Goal: Task Accomplishment & Management: Complete application form

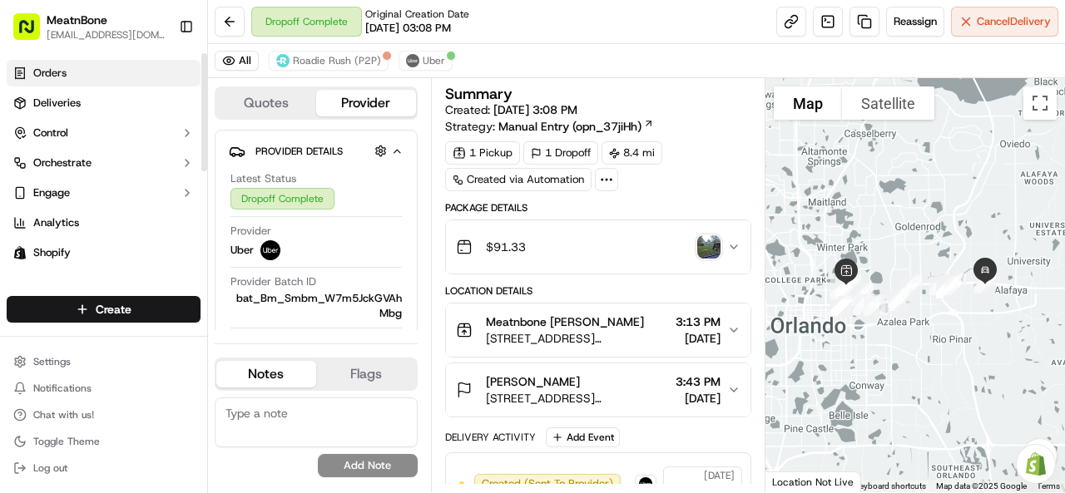
click at [64, 76] on span "Orders" at bounding box center [49, 73] width 33 height 15
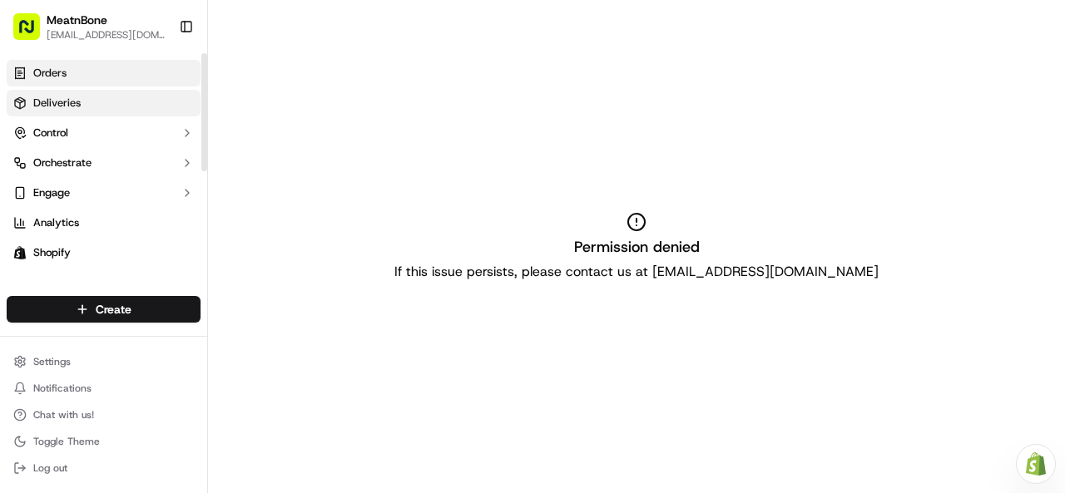
click at [69, 99] on span "Deliveries" at bounding box center [56, 103] width 47 height 15
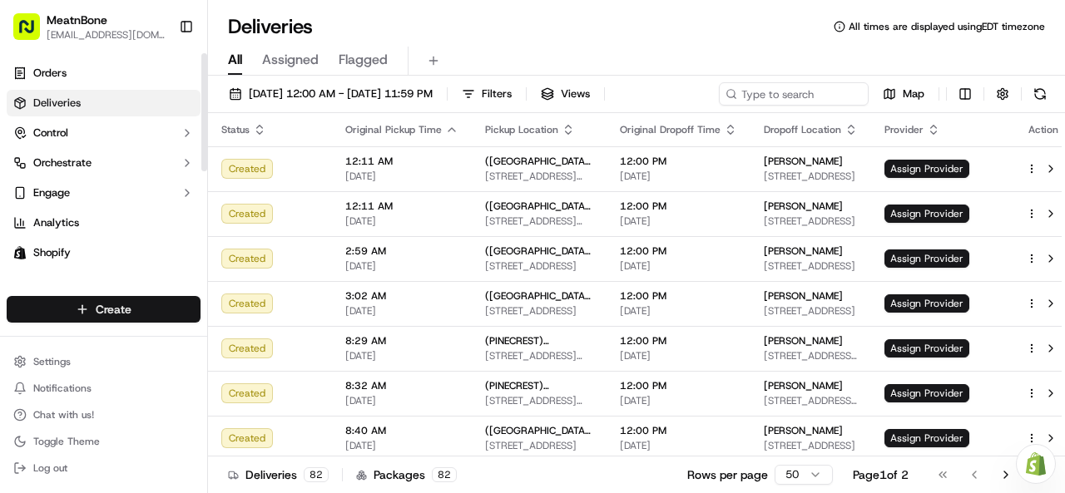
click at [120, 303] on html "MeatnBone [EMAIL_ADDRESS][DOMAIN_NAME] Toggle Sidebar Orders Deliveries Control…" at bounding box center [532, 246] width 1065 height 493
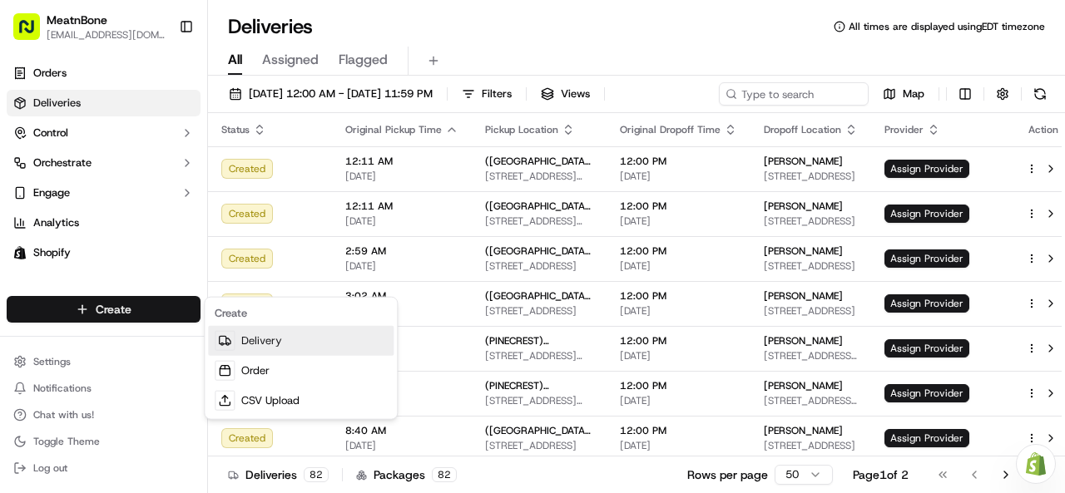
click at [263, 340] on link "Delivery" at bounding box center [301, 341] width 186 height 30
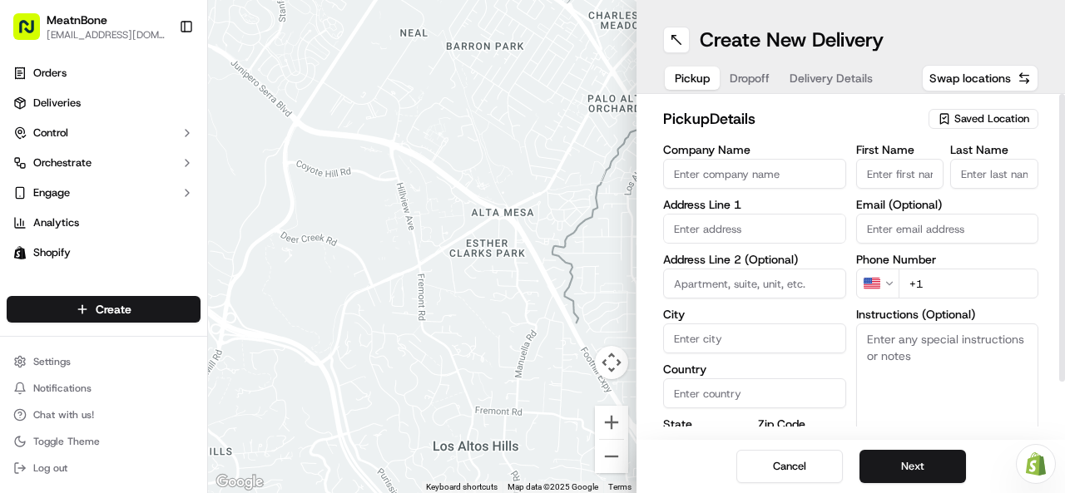
click at [735, 181] on input "Company Name" at bounding box center [754, 174] width 183 height 30
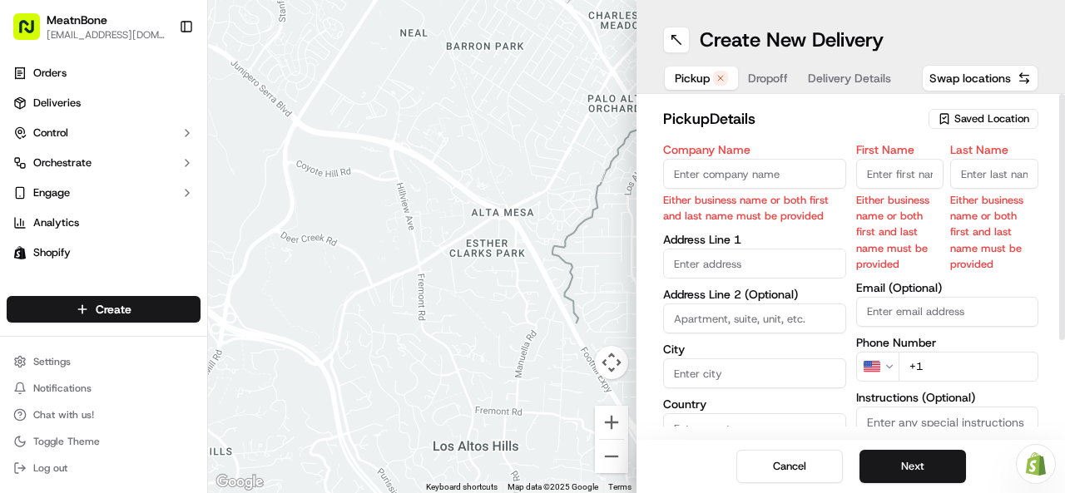
click at [990, 111] on span "Saved Location" at bounding box center [991, 118] width 75 height 15
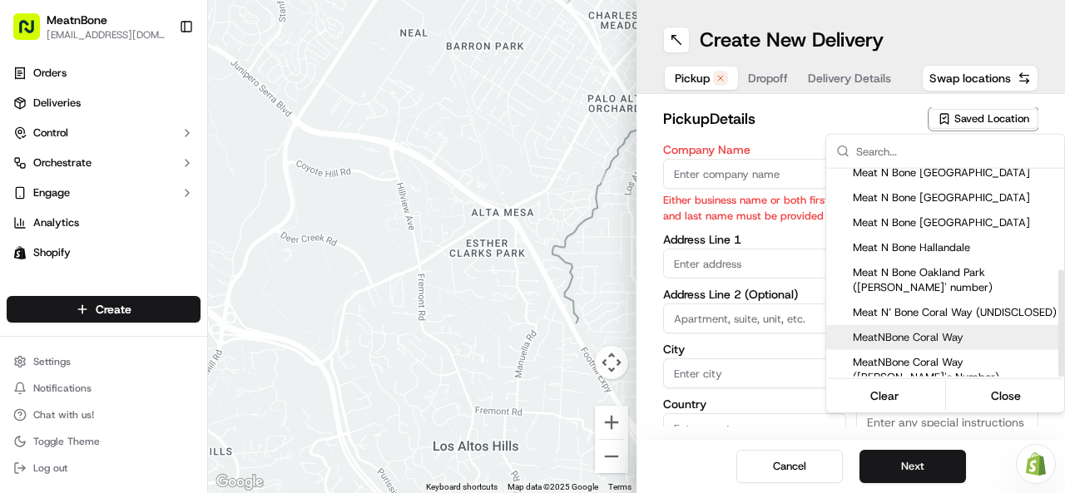
scroll to position [196, 0]
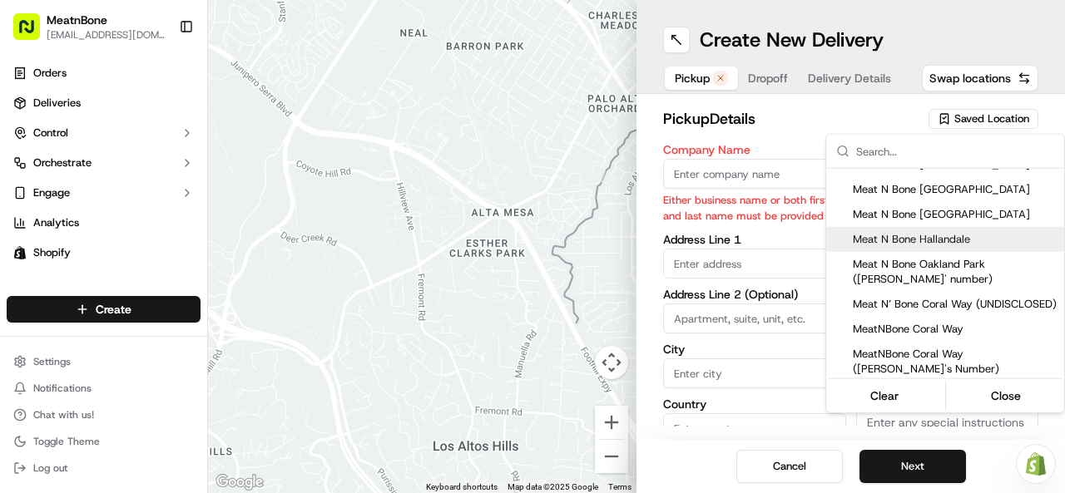
click at [692, 166] on html "MeatnBone [EMAIL_ADDRESS][DOMAIN_NAME] Toggle Sidebar Orders Deliveries Control…" at bounding box center [532, 246] width 1065 height 493
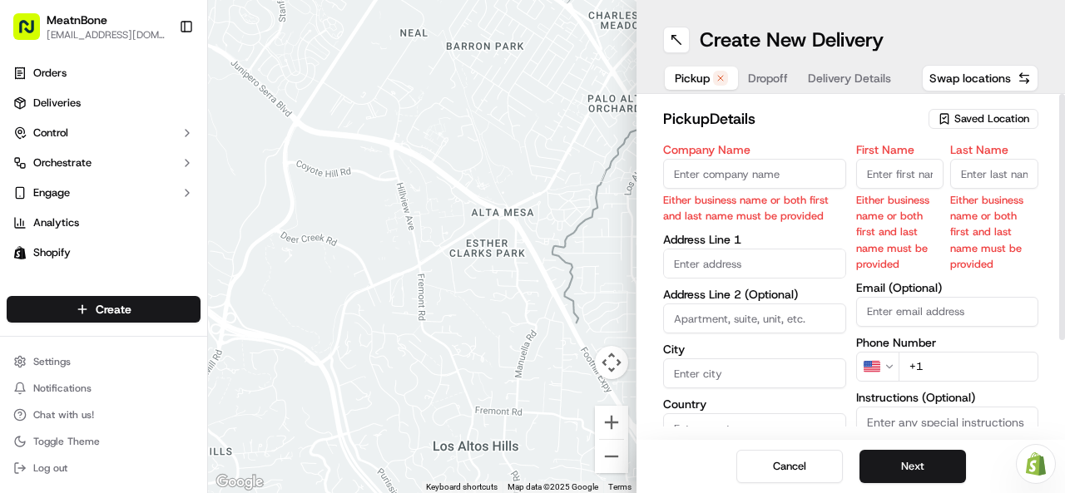
click at [692, 167] on input "Company Name" at bounding box center [754, 174] width 183 height 30
type input "Meat'n Bone"
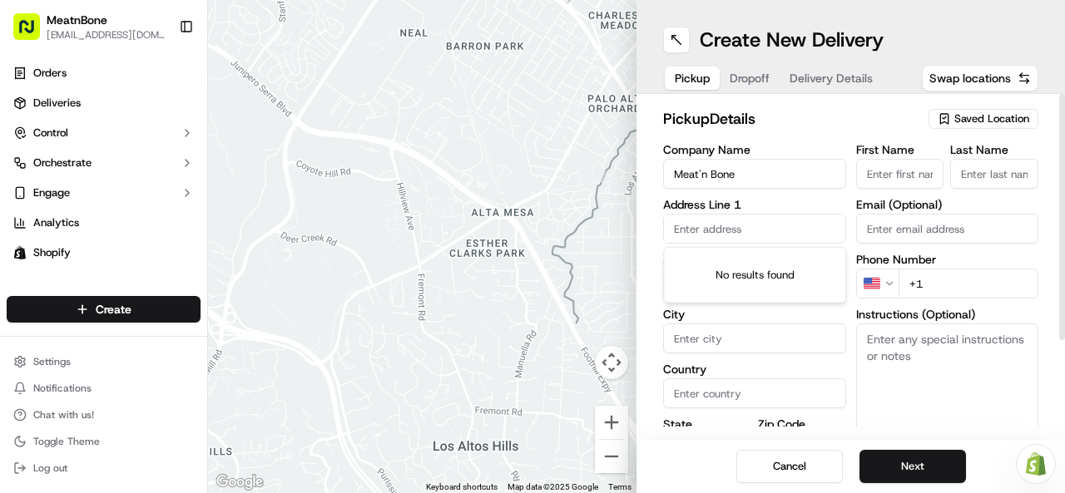
click at [714, 250] on body "MeatnBone [EMAIL_ADDRESS][DOMAIN_NAME] Toggle Sidebar Orders Deliveries Control…" at bounding box center [532, 246] width 1065 height 493
click at [687, 227] on input "text" at bounding box center [754, 229] width 183 height 30
paste input "2806 [PERSON_NAME]"
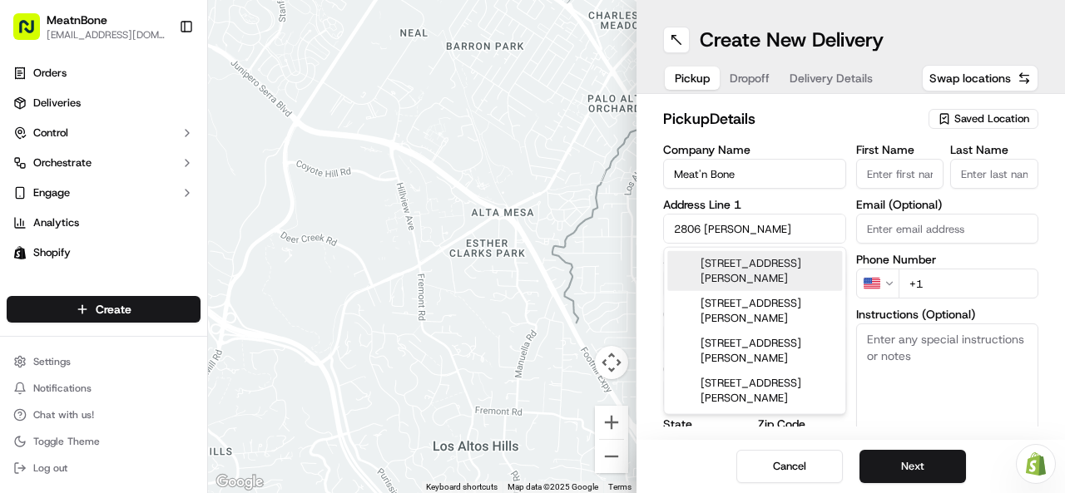
click at [719, 270] on div "[STREET_ADDRESS][PERSON_NAME]" at bounding box center [754, 271] width 175 height 40
type input "[STREET_ADDRESS][PERSON_NAME]"
type input "Orlando"
type input "[GEOGRAPHIC_DATA]"
type input "FL"
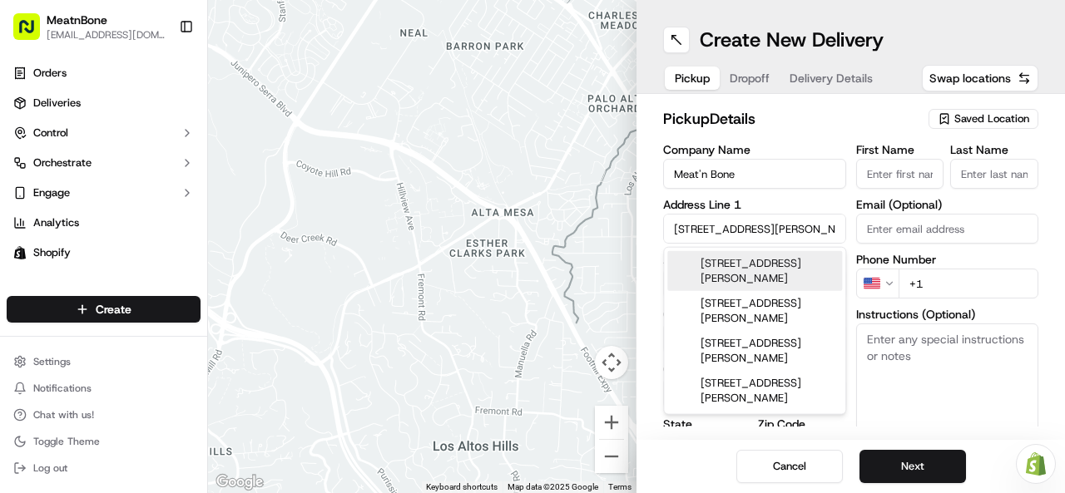
type input "32803"
type input "[STREET_ADDRESS][PERSON_NAME]"
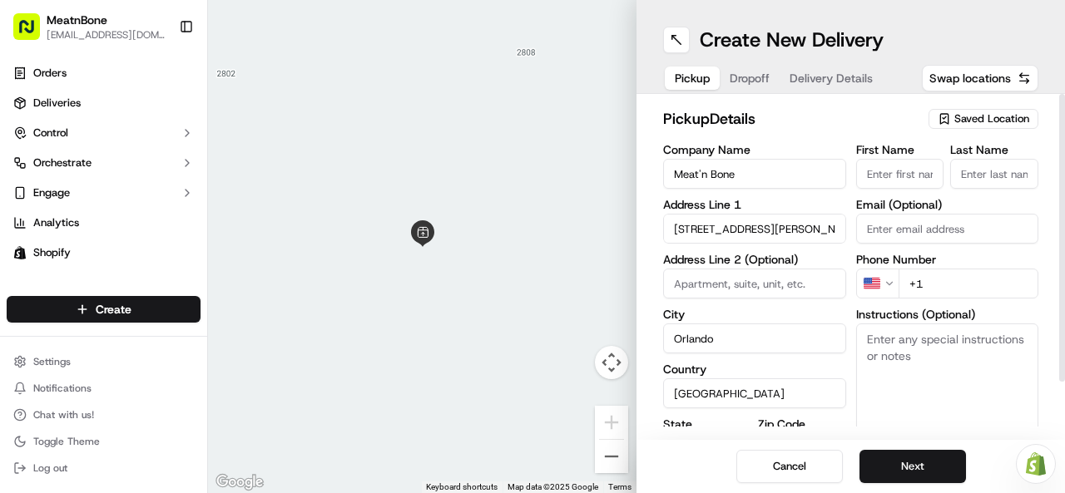
click at [951, 282] on input "+1" at bounding box center [968, 284] width 141 height 30
type input "[PHONE_NUMBER]"
click at [920, 413] on textarea "Instructions (Optional)" at bounding box center [947, 386] width 183 height 125
click at [903, 467] on button "Next" at bounding box center [912, 466] width 106 height 33
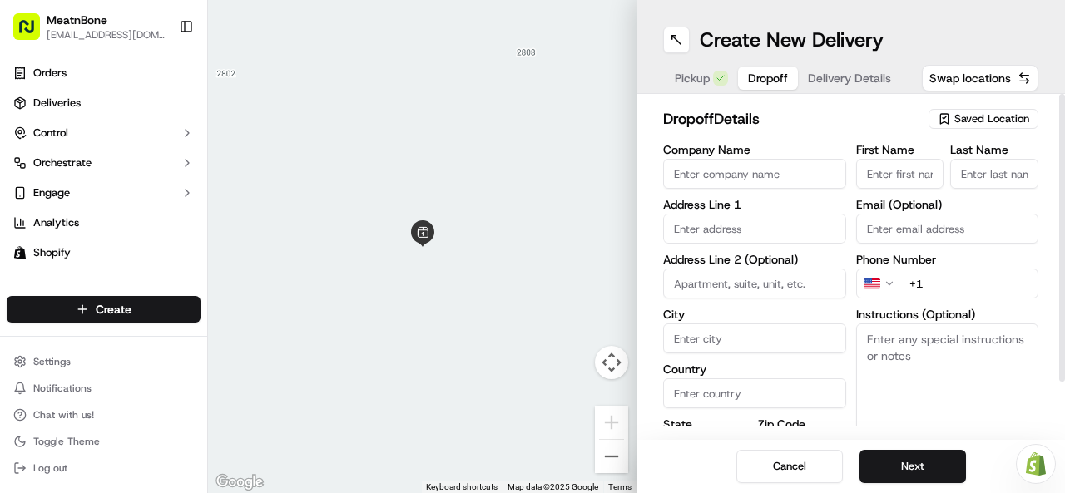
click at [686, 224] on input "text" at bounding box center [754, 229] width 183 height 30
paste input "[STREET_ADDRESS]"
click at [678, 227] on input "[STREET_ADDRESS]" at bounding box center [754, 229] width 183 height 30
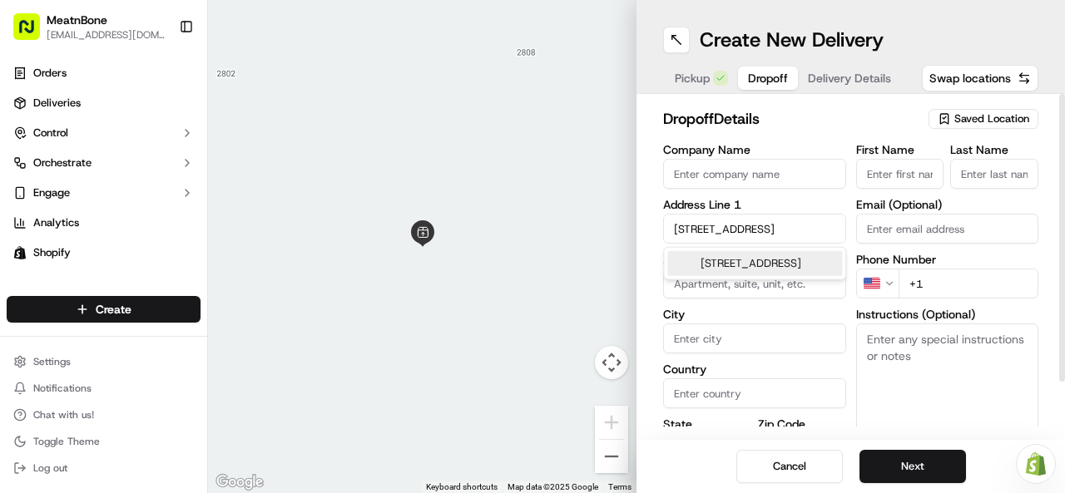
drag, startPoint x: 677, startPoint y: 227, endPoint x: 840, endPoint y: 239, distance: 163.5
click at [840, 239] on input "[STREET_ADDRESS]" at bounding box center [754, 229] width 183 height 30
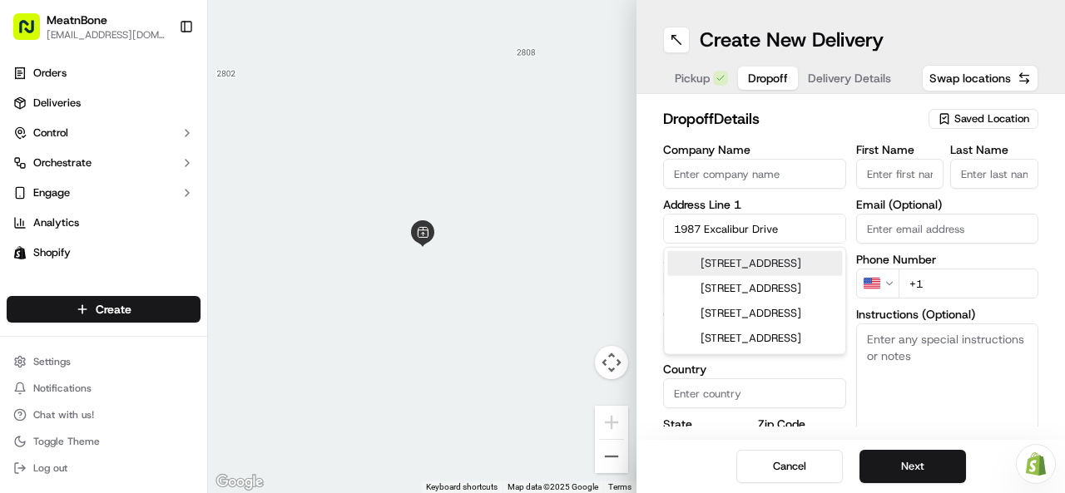
click at [765, 269] on div "[STREET_ADDRESS]" at bounding box center [754, 263] width 175 height 25
type input "[STREET_ADDRESS][PERSON_NAME]"
type input "Orlando"
type input "[GEOGRAPHIC_DATA]"
type input "FL"
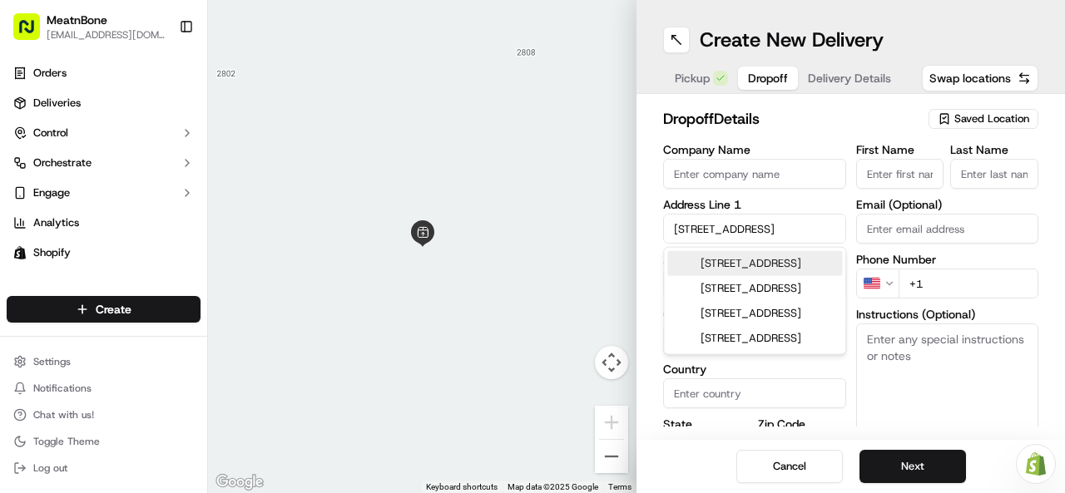
type input "32822"
type input "1987 Excalibur Drive"
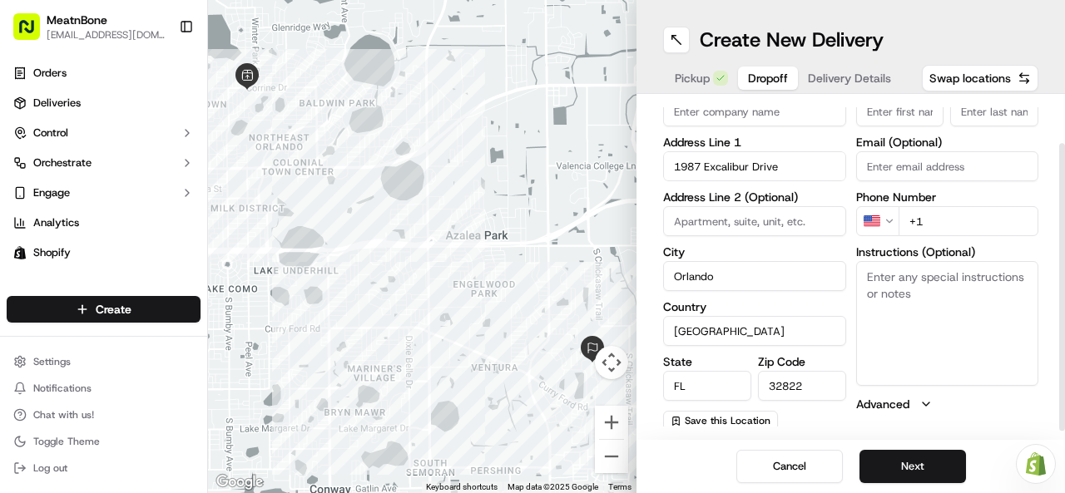
scroll to position [66, 0]
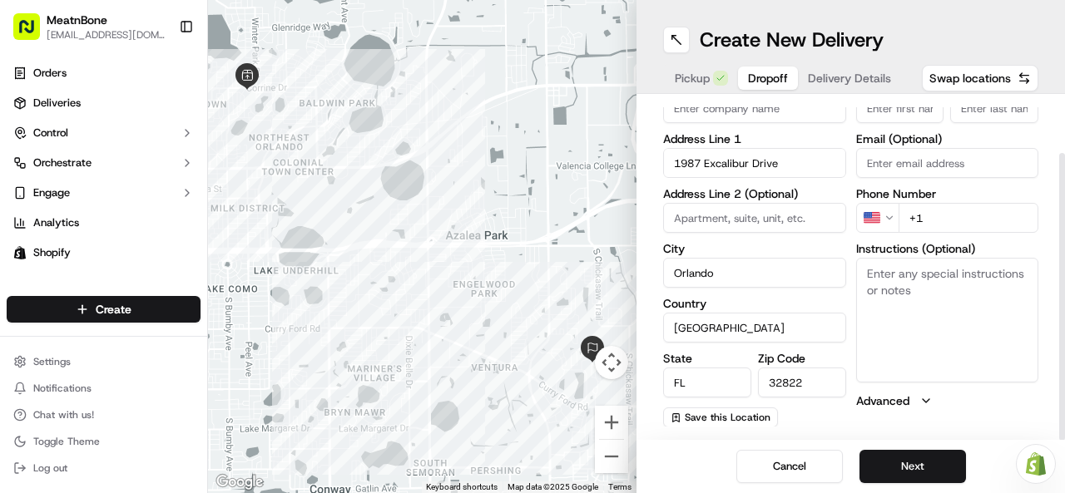
drag, startPoint x: 1060, startPoint y: 303, endPoint x: 1064, endPoint y: 391, distance: 88.3
click at [1064, 391] on div at bounding box center [1062, 297] width 6 height 288
click at [908, 156] on input "Email (Optional)" at bounding box center [947, 163] width 183 height 30
paste input "[EMAIL_ADDRESS][DOMAIN_NAME]"
type input "[EMAIL_ADDRESS][DOMAIN_NAME]"
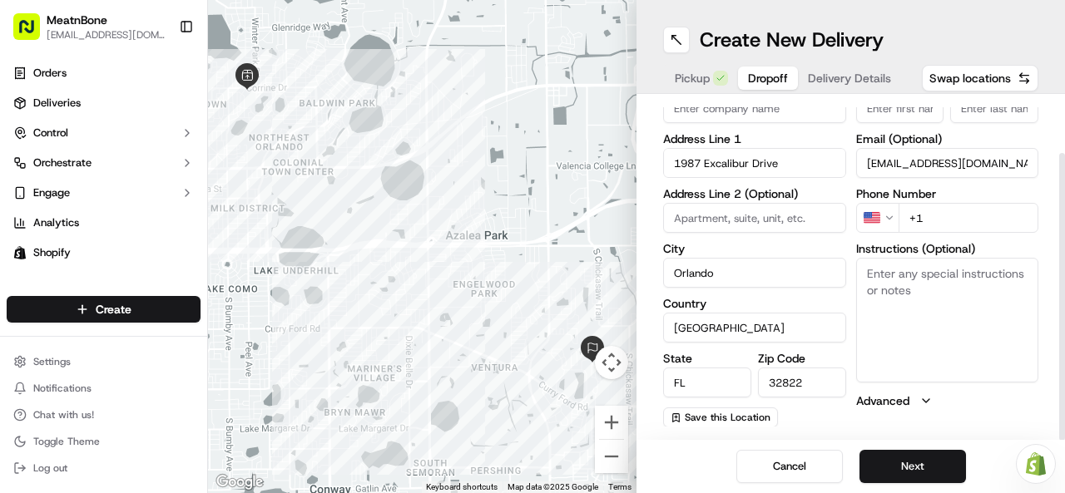
click at [941, 225] on input "+1" at bounding box center [968, 218] width 141 height 30
paste input "[PHONE_NUMBER]"
type input "[PHONE_NUMBER]"
click at [922, 400] on icon "button" at bounding box center [925, 400] width 13 height 13
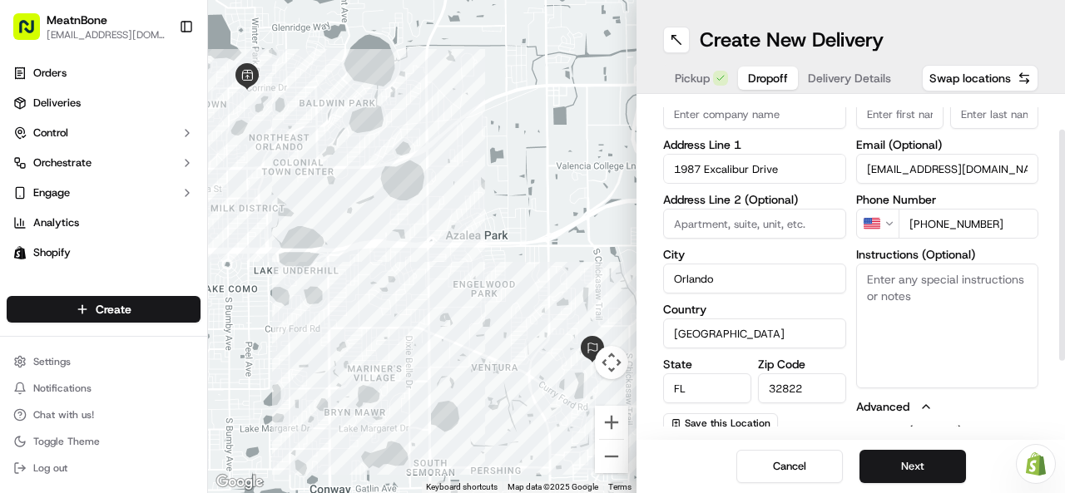
scroll to position [0, 0]
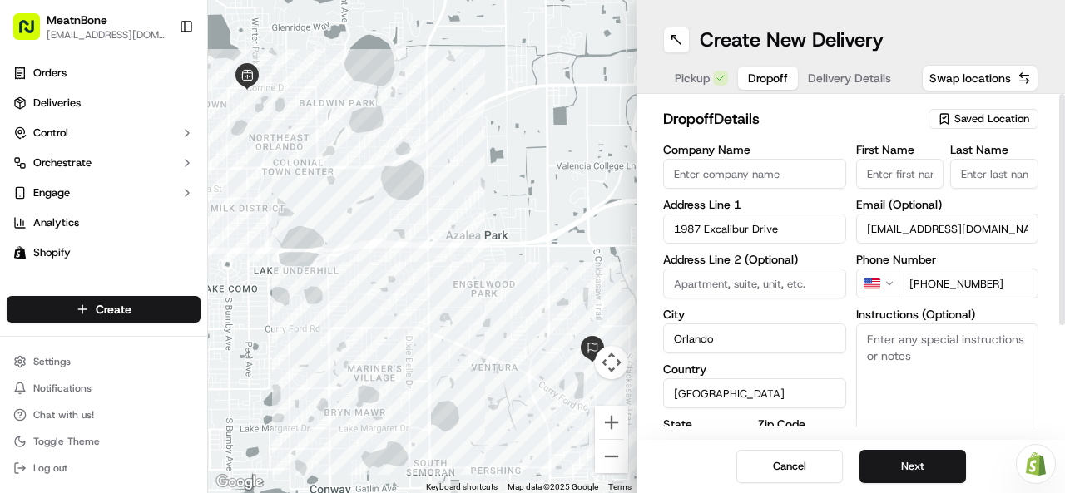
drag, startPoint x: 1063, startPoint y: 314, endPoint x: 1017, endPoint y: 213, distance: 110.9
click at [1059, 213] on div at bounding box center [1062, 209] width 6 height 231
click at [881, 184] on input "First Name" at bounding box center [900, 174] width 88 height 30
type input "/"
type input "B"
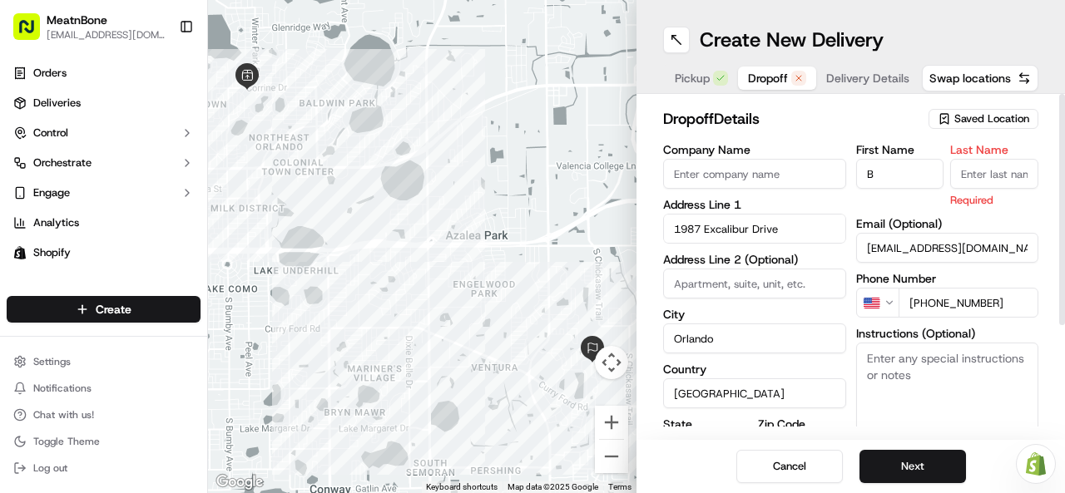
click at [968, 181] on input "Last Name" at bounding box center [994, 174] width 88 height 30
type input "CC"
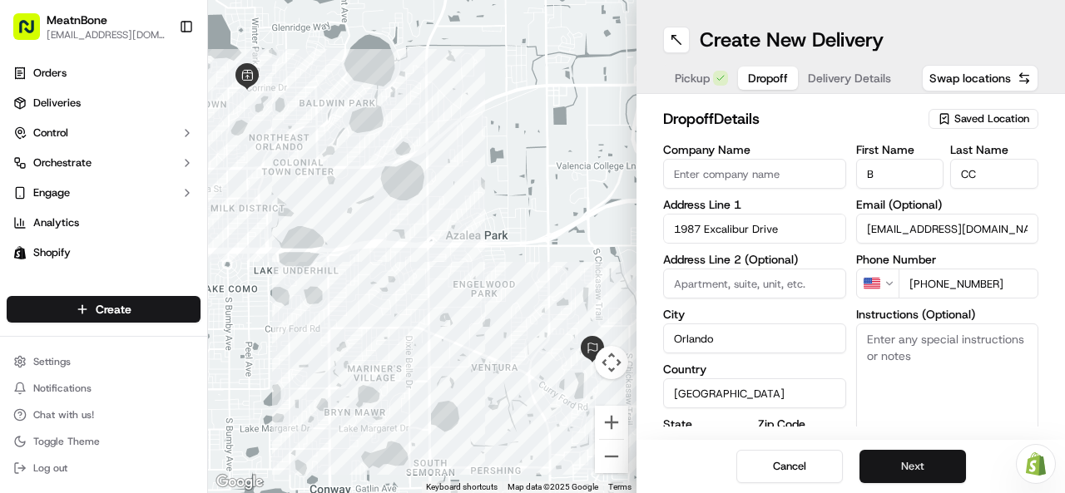
click at [915, 463] on button "Next" at bounding box center [912, 466] width 106 height 33
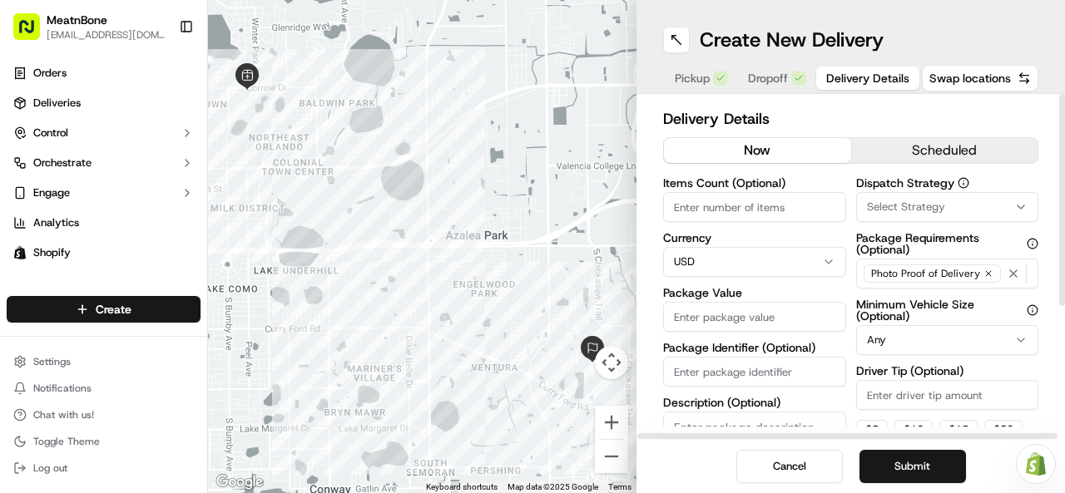
drag, startPoint x: 1063, startPoint y: 234, endPoint x: 1064, endPoint y: 174, distance: 59.9
click at [1064, 174] on div at bounding box center [1062, 200] width 6 height 212
click at [705, 207] on input "Items Count (Optional)" at bounding box center [754, 207] width 183 height 30
type input "1"
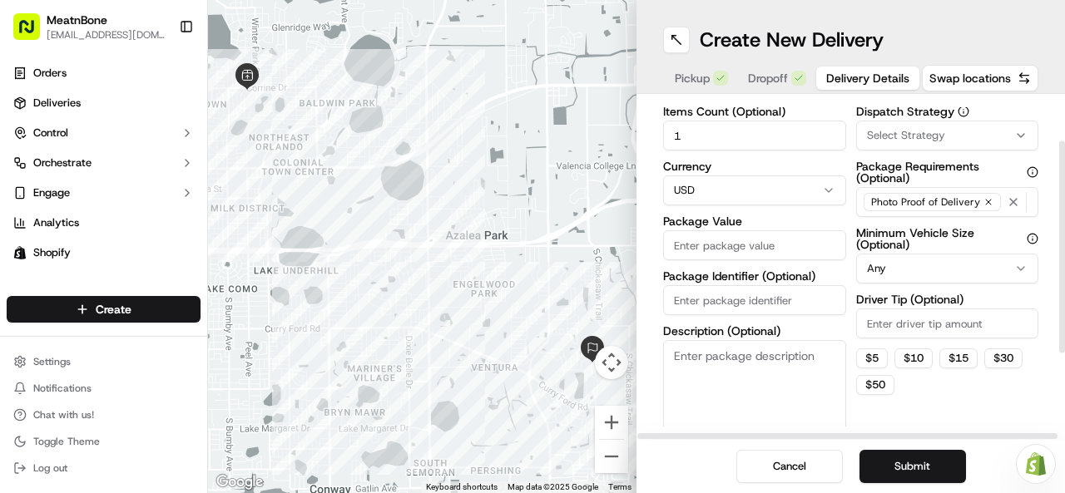
scroll to position [68, 0]
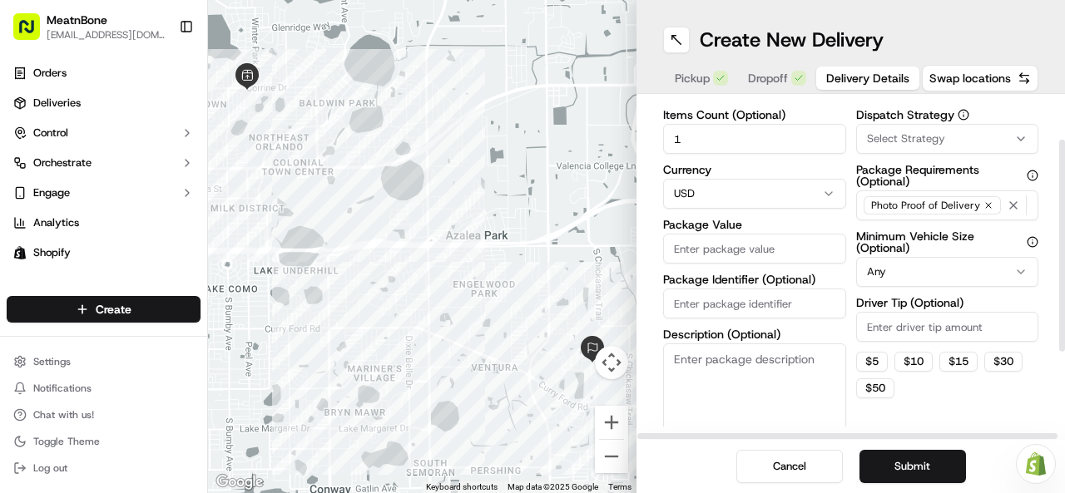
drag, startPoint x: 1061, startPoint y: 187, endPoint x: 1064, endPoint y: 233, distance: 45.9
click at [1064, 233] on div at bounding box center [1062, 246] width 6 height 212
click at [720, 252] on input "Package Value" at bounding box center [754, 249] width 183 height 30
type input "111.68"
click at [780, 307] on input "Package Identifier (Optional)" at bounding box center [754, 304] width 183 height 30
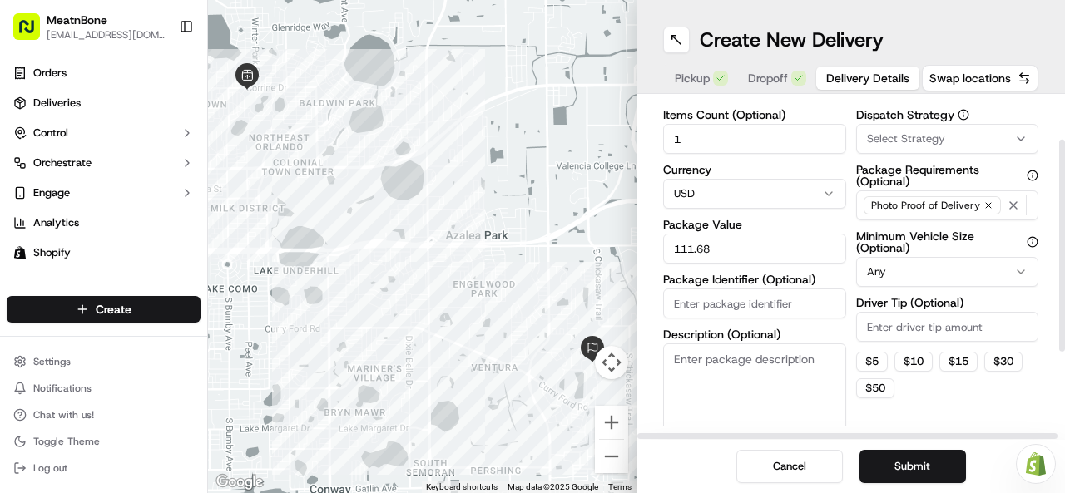
click at [703, 304] on input "Package Identifier (Optional)" at bounding box center [754, 304] width 183 height 30
paste input "#256650"
type input "#256650"
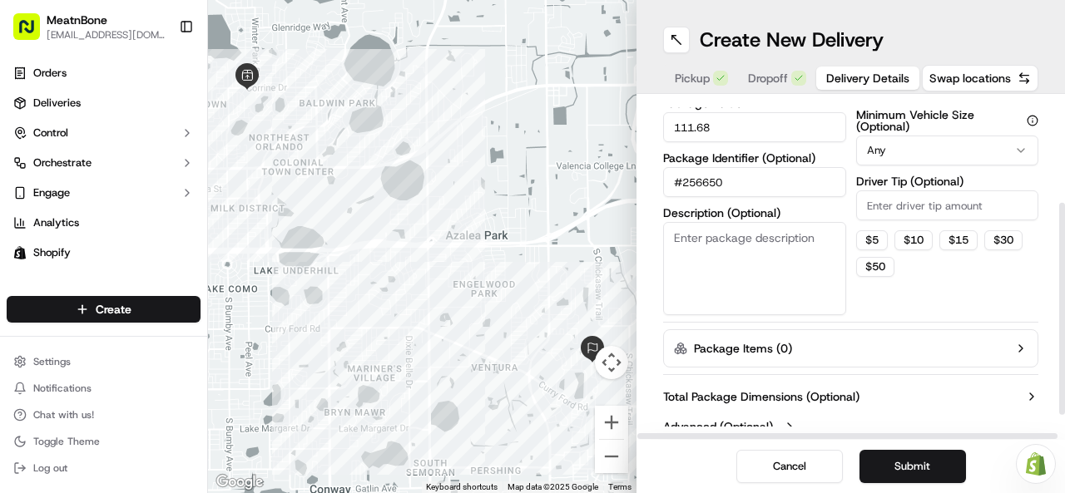
scroll to position [203, 0]
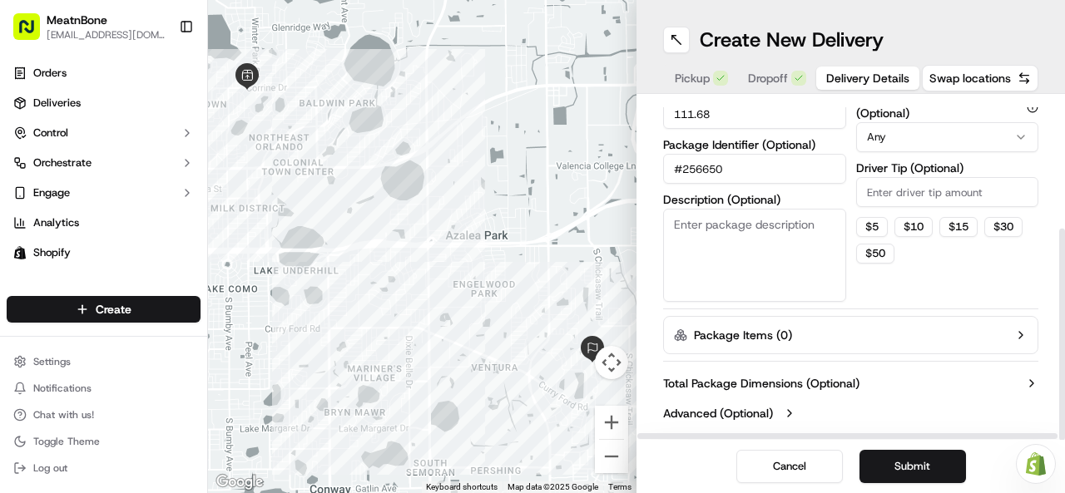
drag, startPoint x: 1062, startPoint y: 199, endPoint x: 1064, endPoint y: 327, distance: 128.1
click at [1064, 327] on div at bounding box center [1062, 335] width 6 height 212
click at [1016, 333] on icon "button" at bounding box center [1020, 335] width 13 height 13
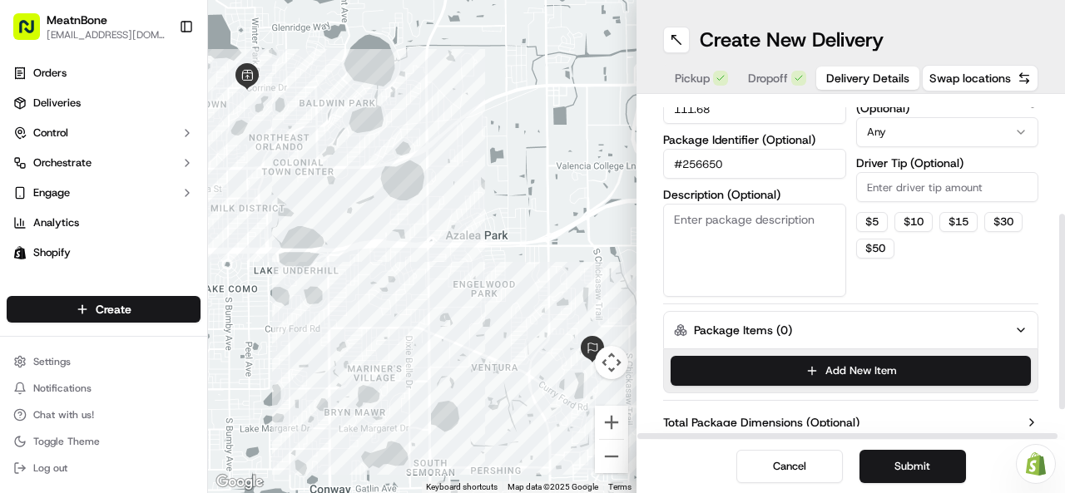
scroll to position [225, 0]
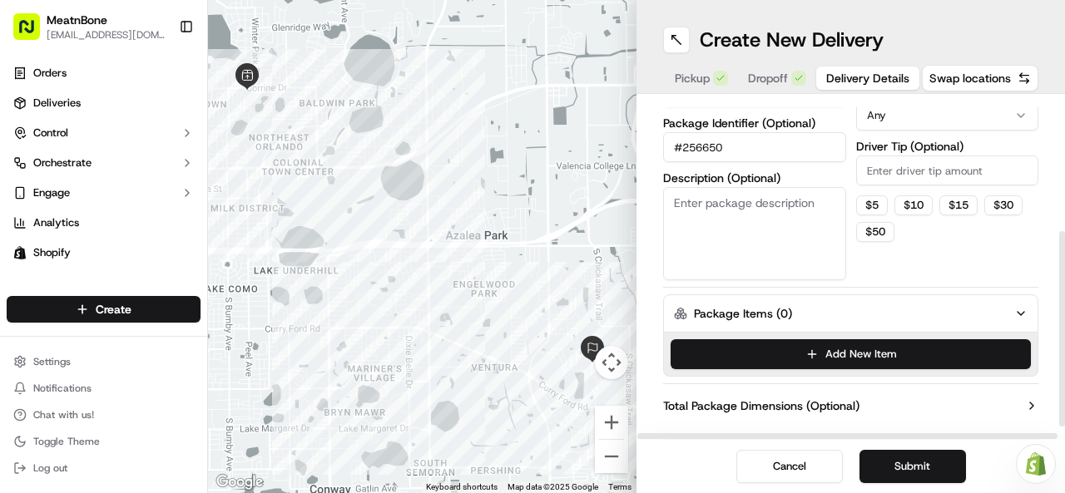
drag, startPoint x: 1064, startPoint y: 255, endPoint x: 1060, endPoint y: 269, distance: 13.9
click at [1060, 269] on div at bounding box center [1062, 328] width 6 height 195
click at [852, 349] on button "Add New Item" at bounding box center [851, 354] width 360 height 30
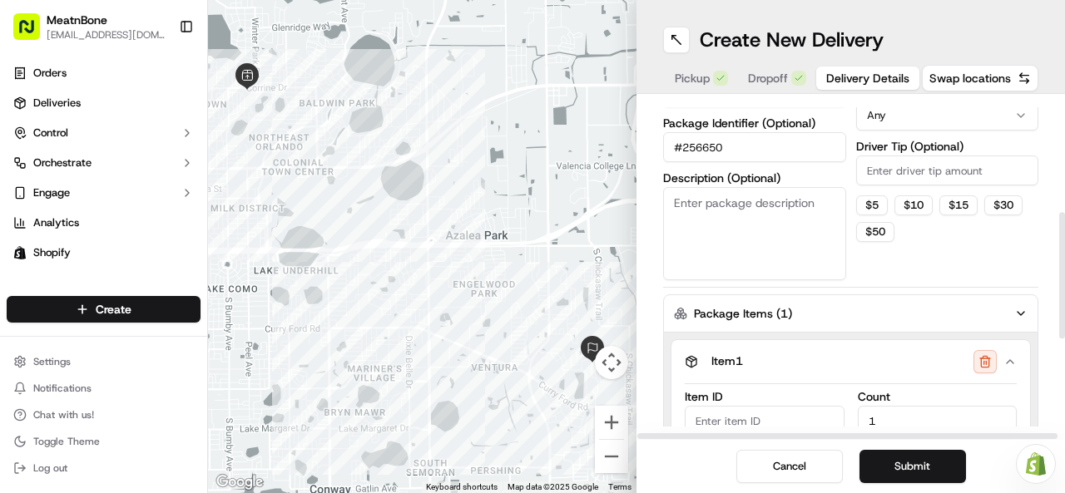
scroll to position [299, 0]
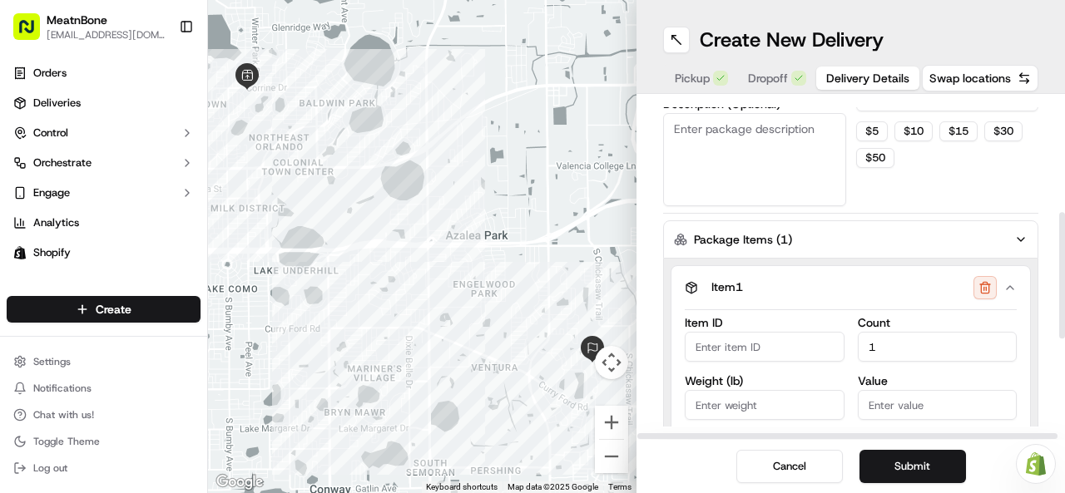
click at [1016, 238] on icon "button" at bounding box center [1020, 239] width 13 height 13
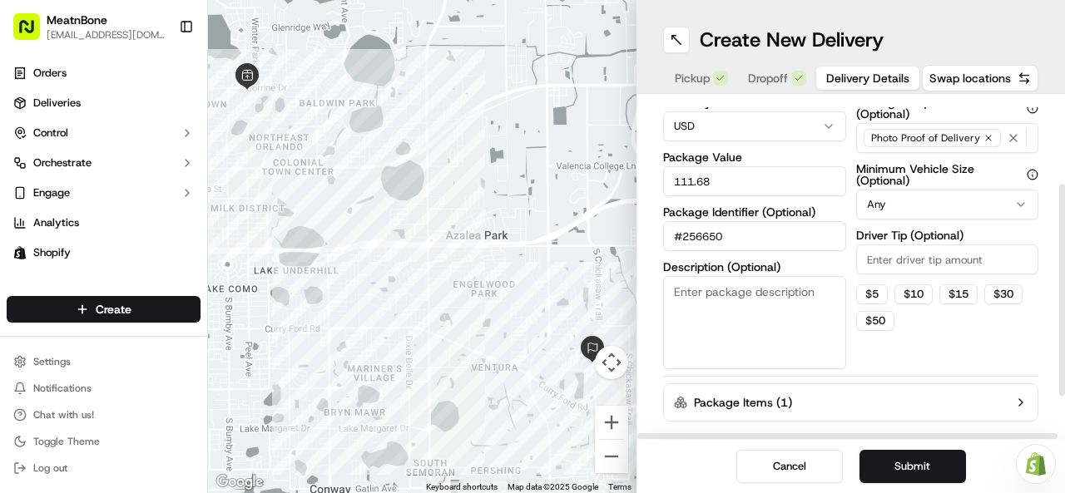
scroll to position [203, 0]
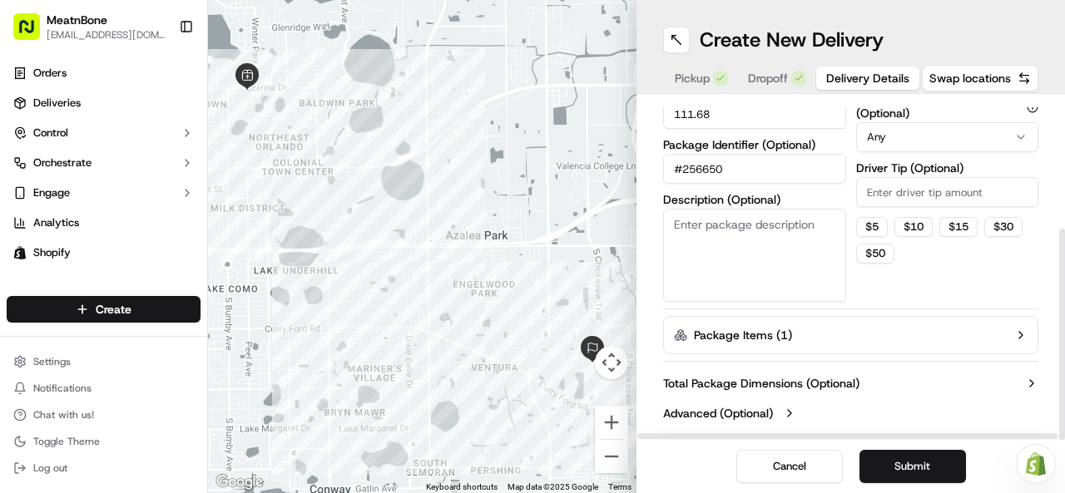
drag, startPoint x: 1064, startPoint y: 259, endPoint x: 1064, endPoint y: 329, distance: 69.9
click at [1064, 329] on div at bounding box center [1062, 335] width 6 height 212
drag, startPoint x: 1062, startPoint y: 342, endPoint x: 1064, endPoint y: 473, distance: 131.5
click at [1064, 441] on div at bounding box center [1062, 335] width 6 height 212
click at [896, 464] on button "Submit" at bounding box center [912, 466] width 106 height 33
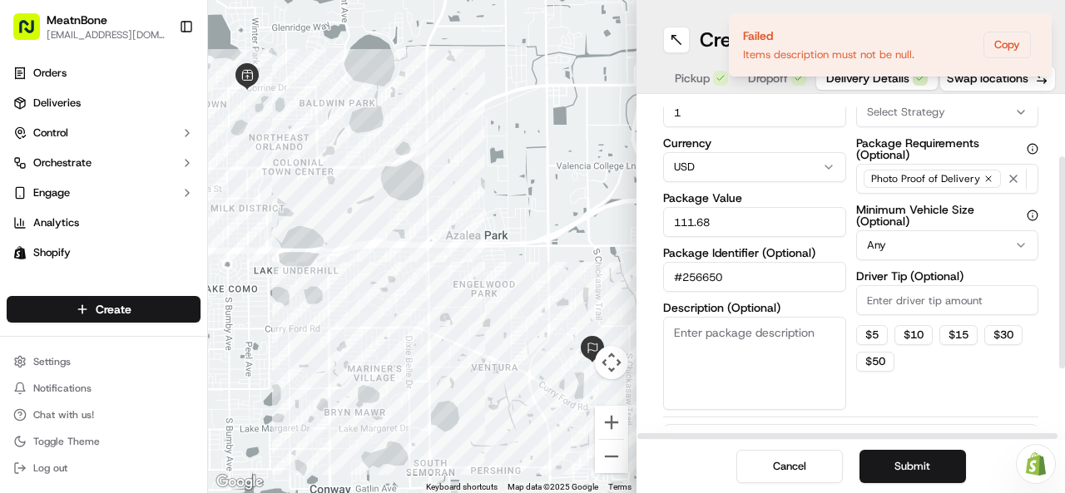
scroll to position [94, 0]
drag, startPoint x: 1064, startPoint y: 349, endPoint x: 1055, endPoint y: 277, distance: 73.0
click at [1059, 277] on div at bounding box center [1062, 262] width 6 height 212
drag, startPoint x: 1060, startPoint y: 266, endPoint x: 1062, endPoint y: 280, distance: 14.4
click at [1062, 280] on div at bounding box center [1062, 267] width 6 height 212
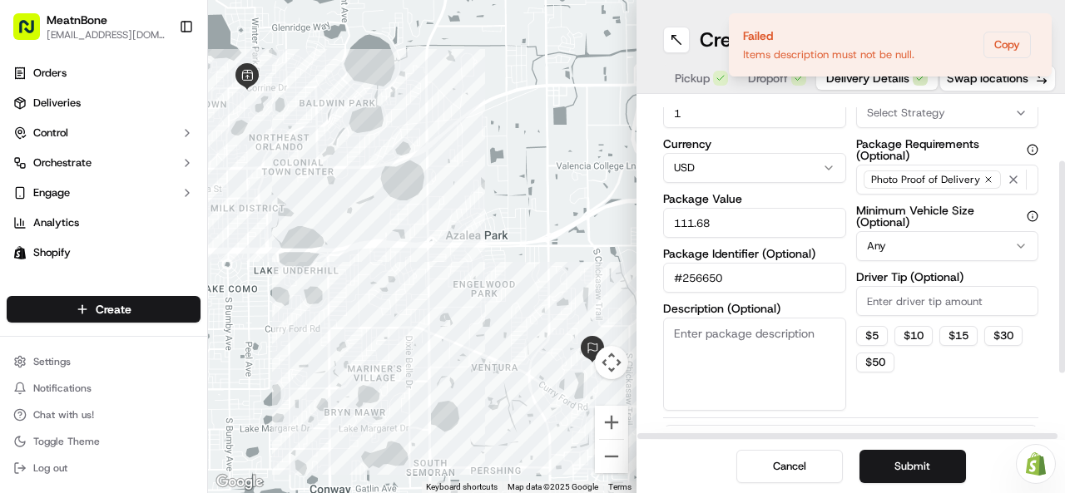
scroll to position [116, 0]
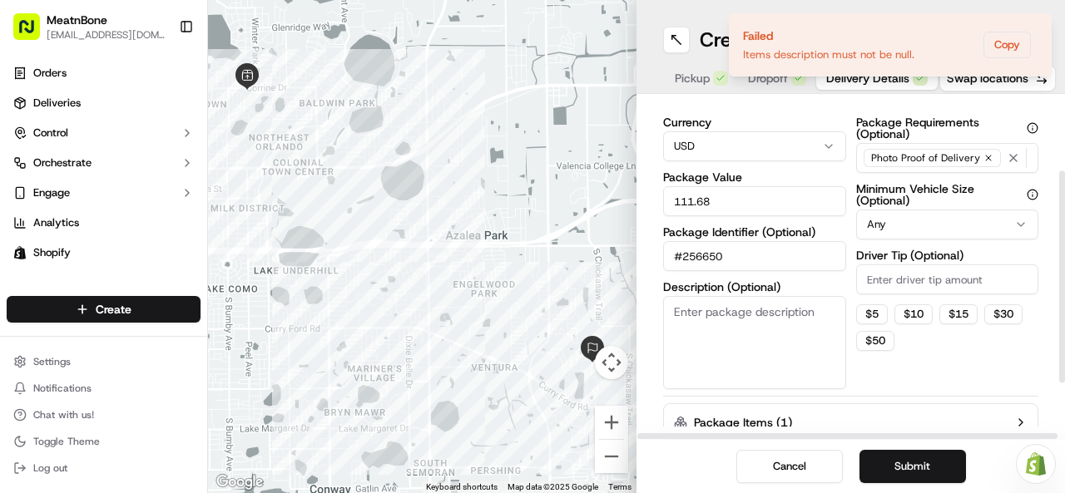
click at [1063, 269] on div at bounding box center [1062, 277] width 6 height 212
click at [1020, 416] on icon "button" at bounding box center [1020, 422] width 13 height 13
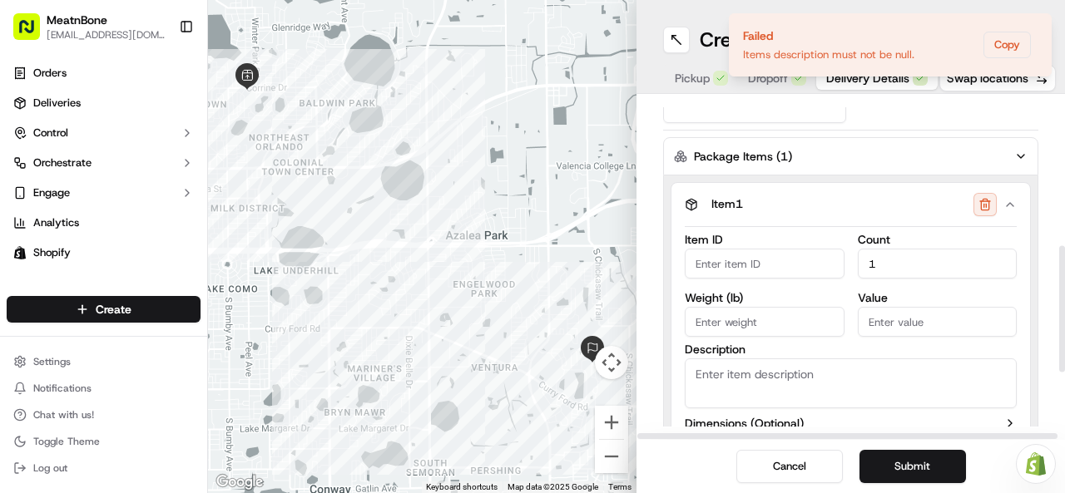
scroll to position [384, 0]
drag, startPoint x: 1064, startPoint y: 197, endPoint x: 1063, endPoint y: 303, distance: 105.7
click at [1063, 303] on div at bounding box center [1062, 309] width 6 height 126
click at [985, 200] on button "button" at bounding box center [984, 202] width 23 height 23
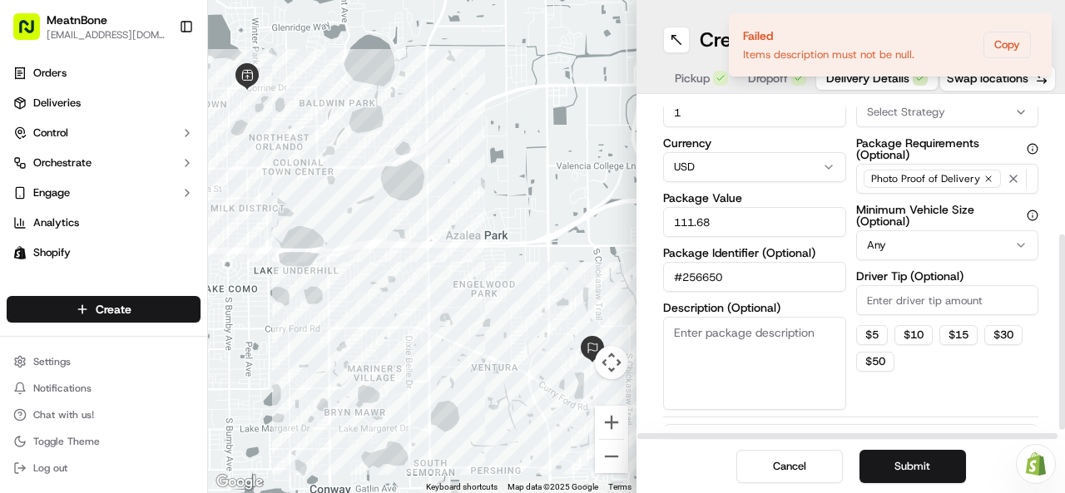
scroll to position [0, 0]
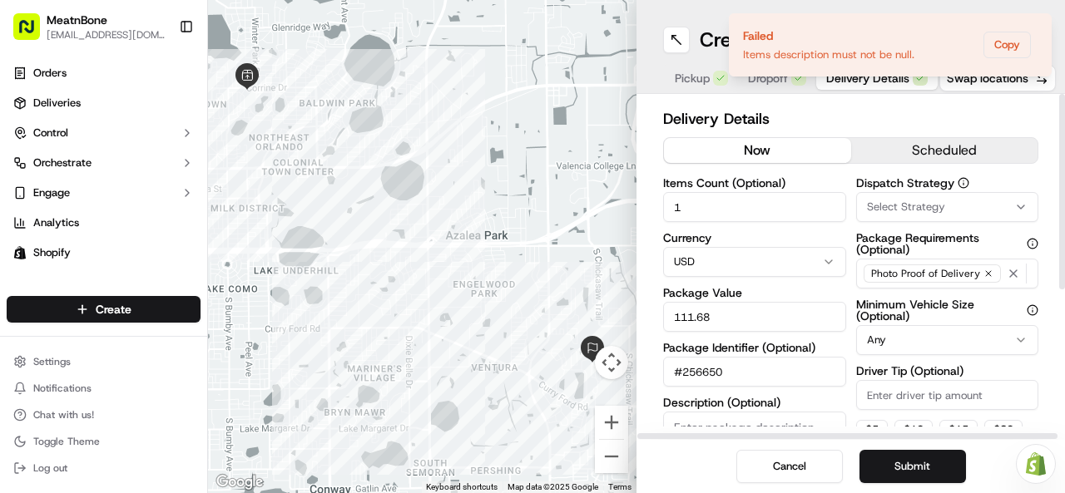
drag, startPoint x: 1064, startPoint y: 305, endPoint x: 1047, endPoint y: 147, distance: 158.9
click at [1059, 147] on div at bounding box center [1062, 191] width 6 height 195
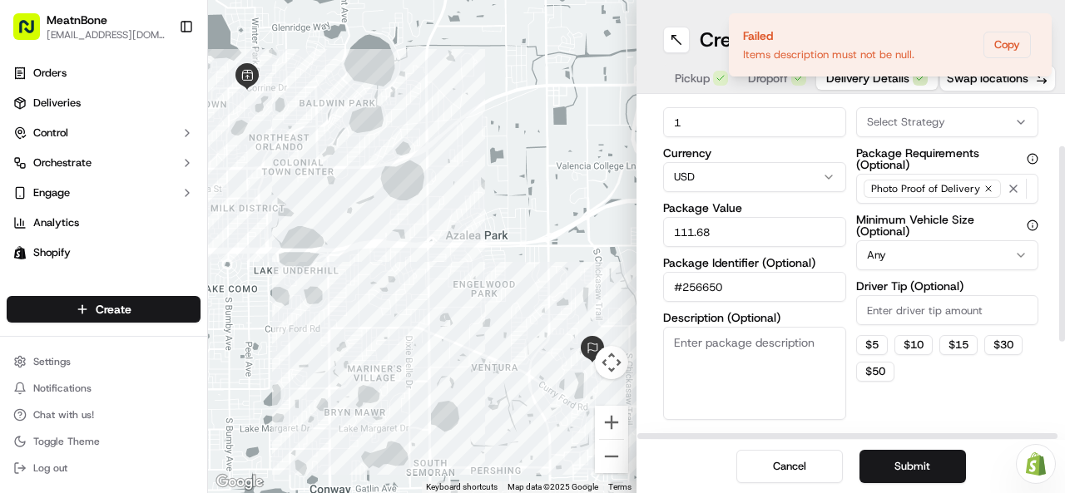
scroll to position [72, 0]
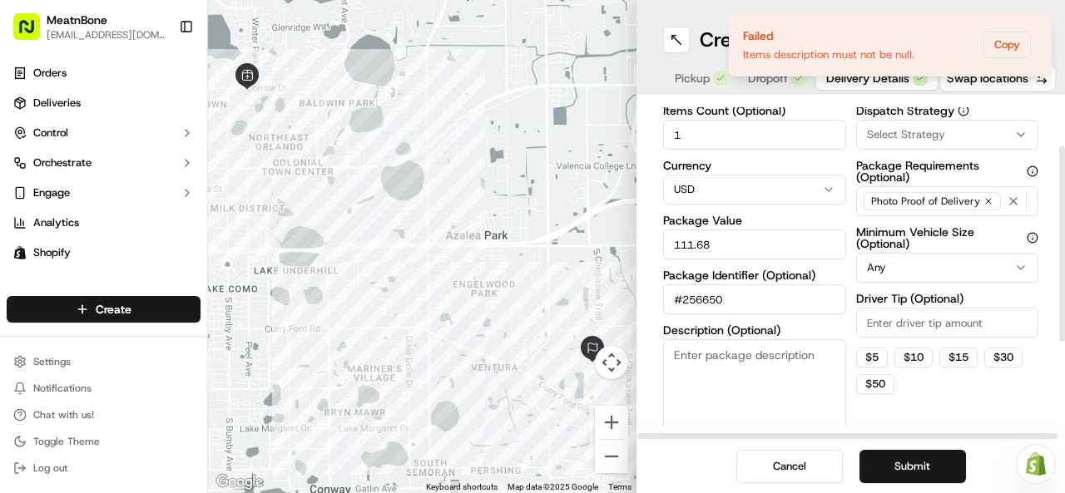
drag, startPoint x: 1064, startPoint y: 229, endPoint x: 1038, endPoint y: 273, distance: 51.1
click at [1059, 273] on div at bounding box center [1062, 243] width 6 height 195
click at [895, 472] on button "Submit" at bounding box center [912, 466] width 106 height 33
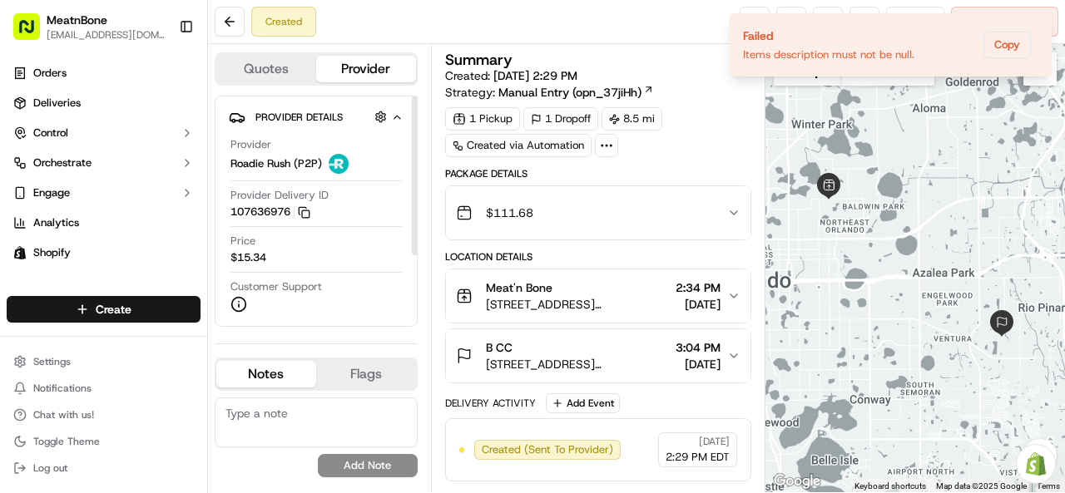
drag, startPoint x: 412, startPoint y: 240, endPoint x: 442, endPoint y: 122, distance: 121.9
click at [418, 122] on div at bounding box center [415, 176] width 6 height 160
click at [1037, 27] on icon "Notifications (F8)" at bounding box center [1037, 27] width 13 height 13
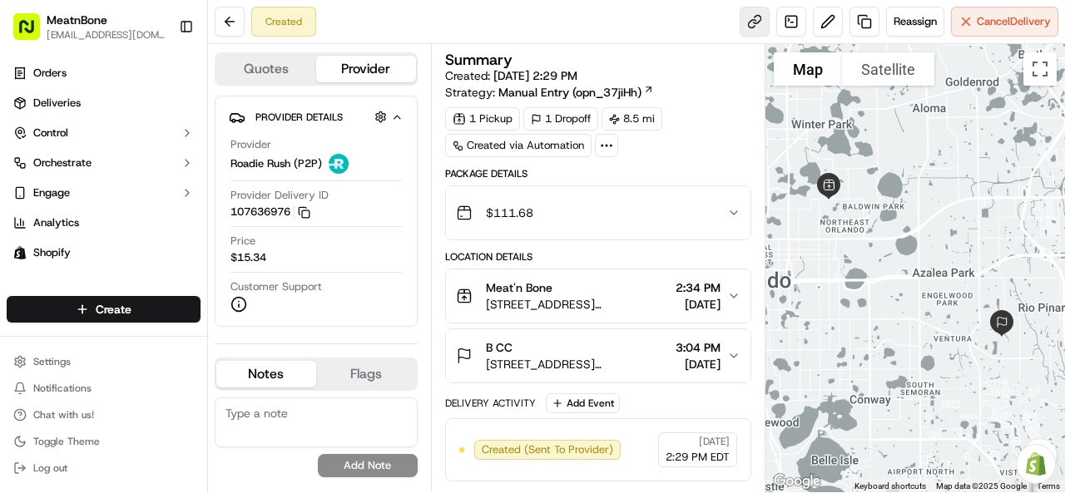
click at [759, 26] on link at bounding box center [755, 22] width 30 height 30
